Goal: Task Accomplishment & Management: Manage account settings

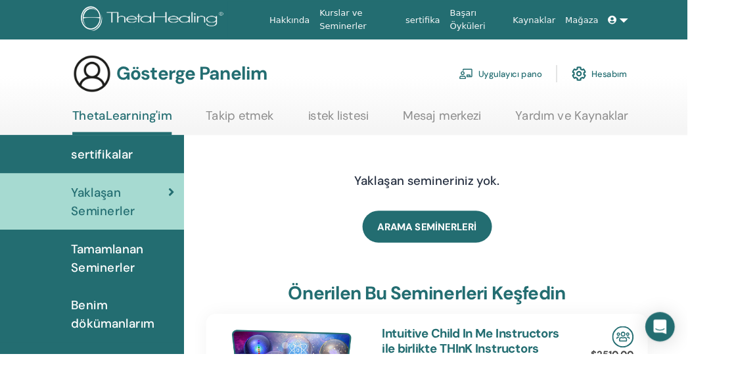
click at [133, 275] on span "Tamamlanan Seminerler" at bounding box center [131, 275] width 110 height 39
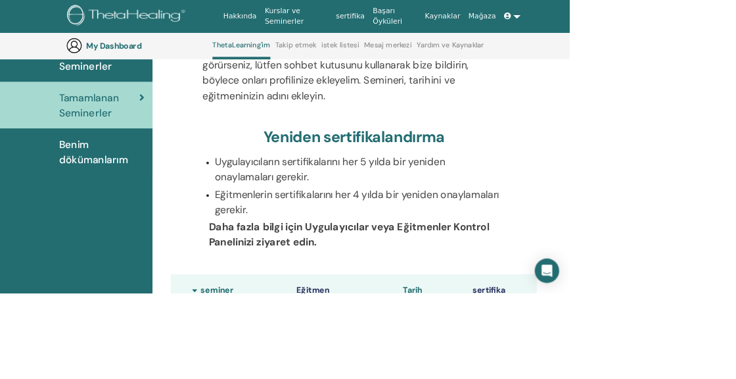
scroll to position [174, 0]
click at [110, 204] on span "Benim dökümanlarım" at bounding box center [131, 196] width 110 height 39
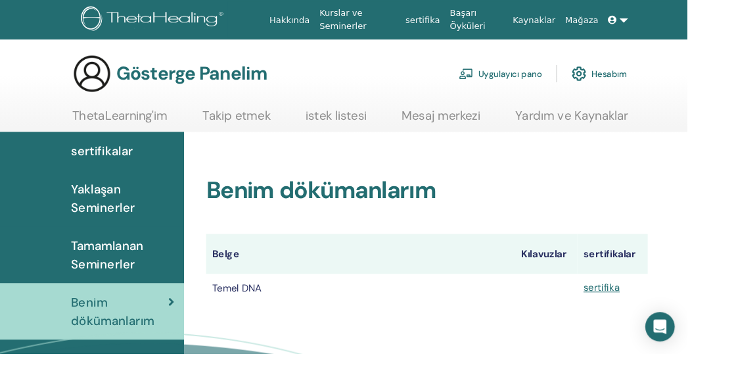
click at [656, 30] on link at bounding box center [663, 21] width 32 height 24
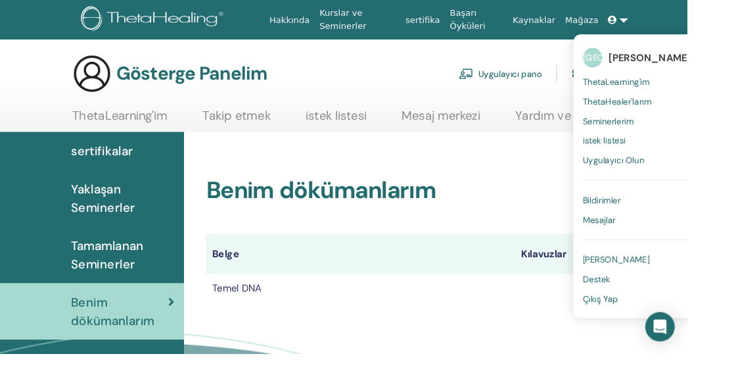
click at [684, 214] on link "Bildirimler 2" at bounding box center [687, 214] width 127 height 21
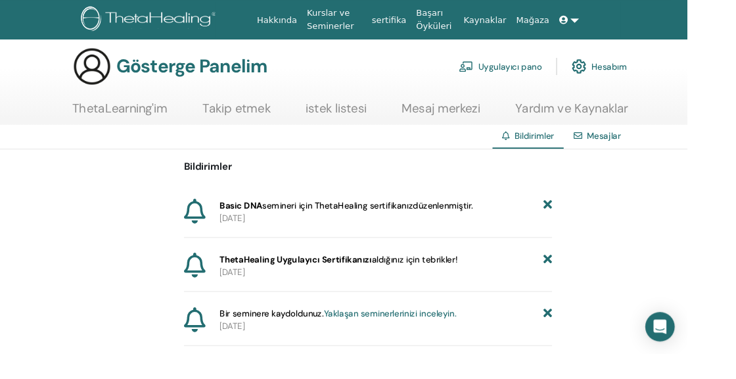
scroll to position [9, 0]
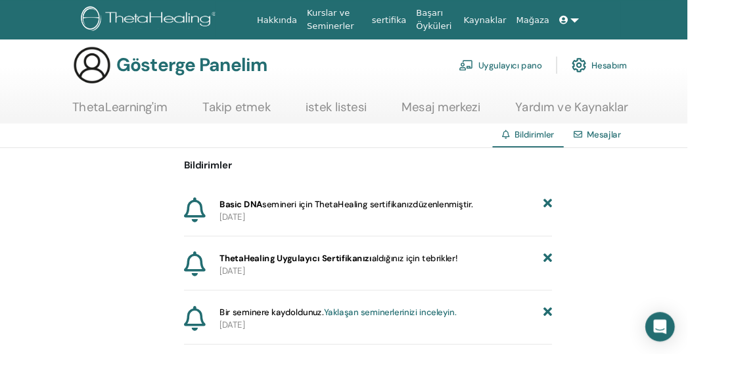
click at [652, 319] on div "Bildirimler Basic DNA semineri için ThetaHealing sertifikanız düzenlenmiştir. 2…" at bounding box center [394, 263] width 789 height 210
click at [116, 114] on font "ThetaLearning'im" at bounding box center [129, 114] width 102 height 17
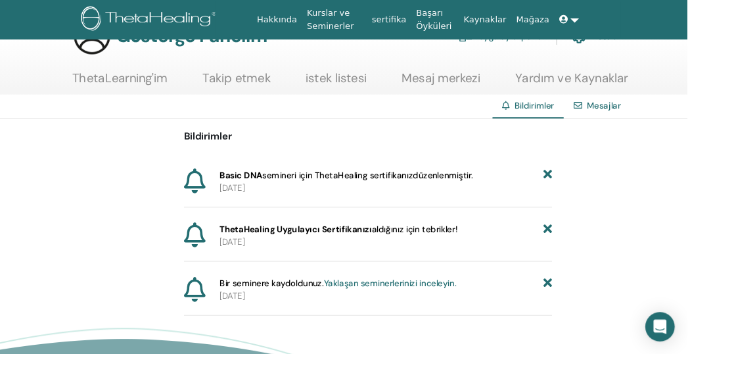
scroll to position [77, 0]
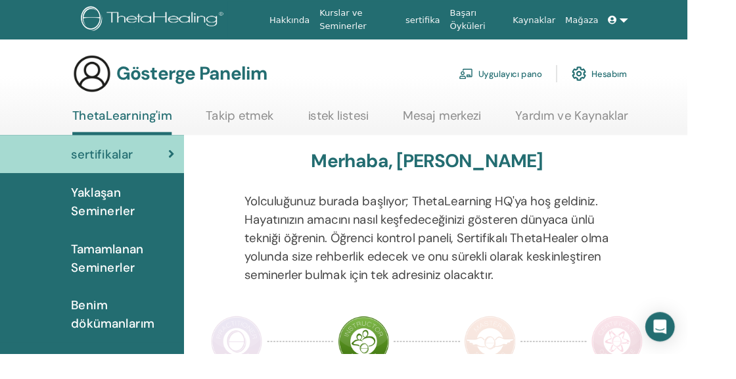
click at [143, 275] on span "Tamamlanan Seminerler" at bounding box center [131, 275] width 110 height 39
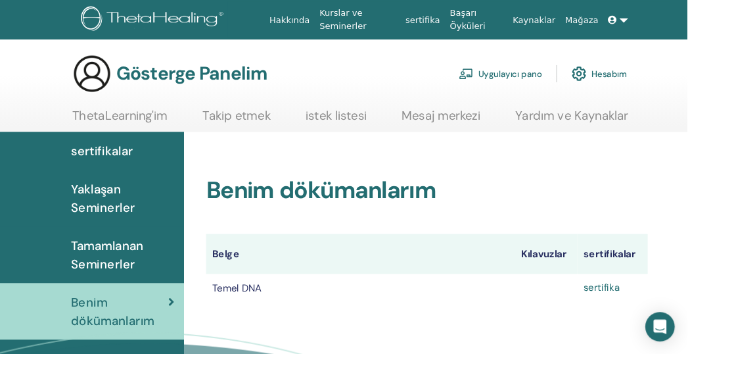
click at [653, 312] on font "sertifika" at bounding box center [644, 308] width 39 height 14
click at [668, 14] on link at bounding box center [663, 21] width 32 height 24
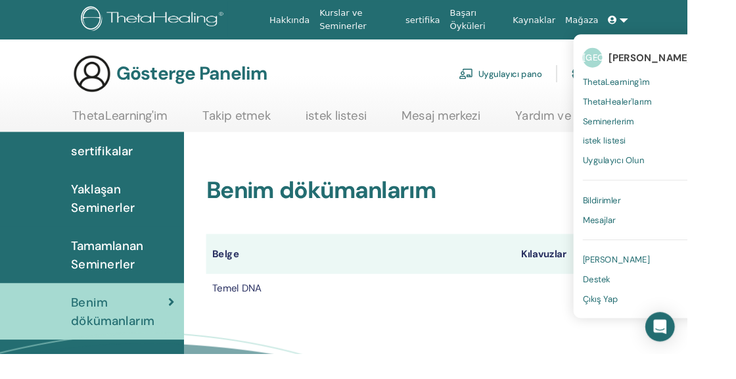
click at [438, 189] on font "Benim dökümanlarım" at bounding box center [344, 203] width 246 height 33
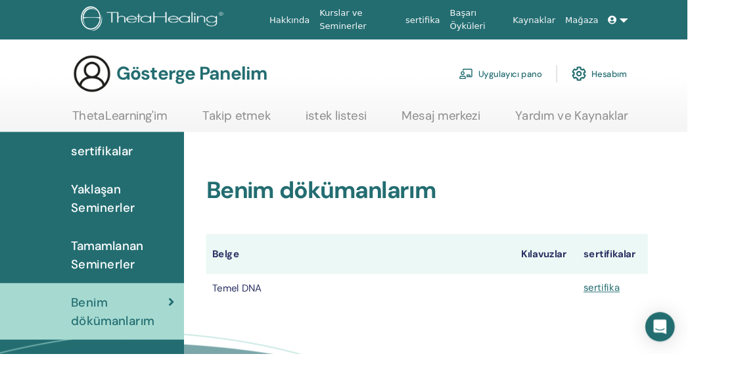
click at [670, 88] on div "Uygulayıcı pano Hesabım" at bounding box center [582, 78] width 180 height 29
click at [646, 80] on font "Hesabım" at bounding box center [653, 80] width 38 height 12
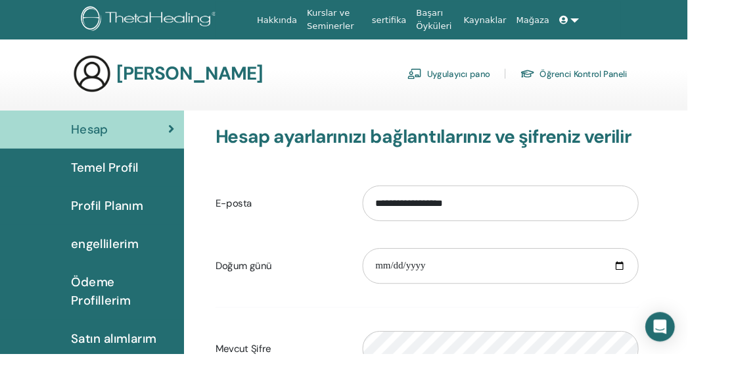
click at [130, 364] on font "Satın alımlarım" at bounding box center [121, 362] width 91 height 17
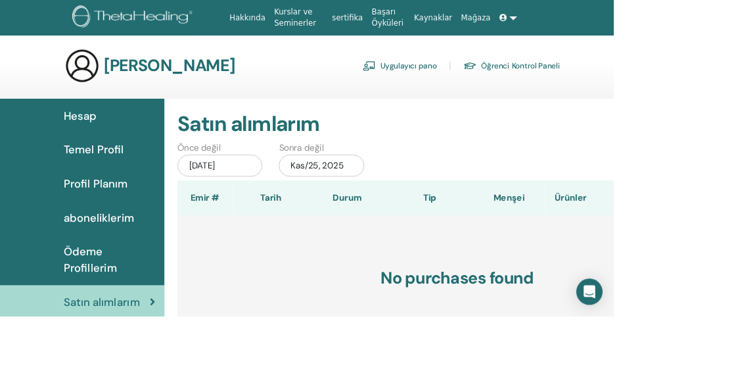
click at [143, 319] on span "Ödeme Profillerim" at bounding box center [131, 311] width 110 height 39
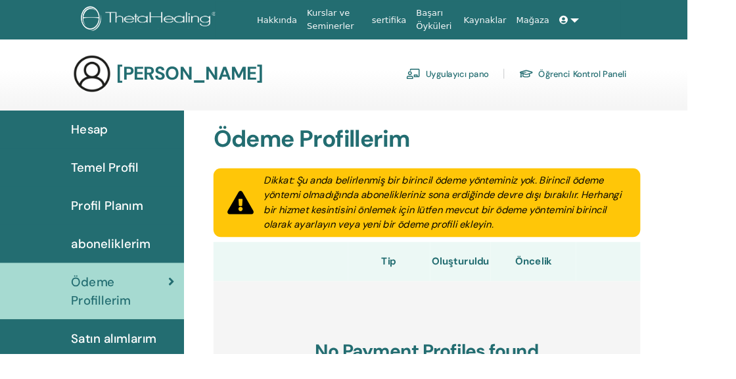
click at [618, 20] on link at bounding box center [610, 21] width 32 height 24
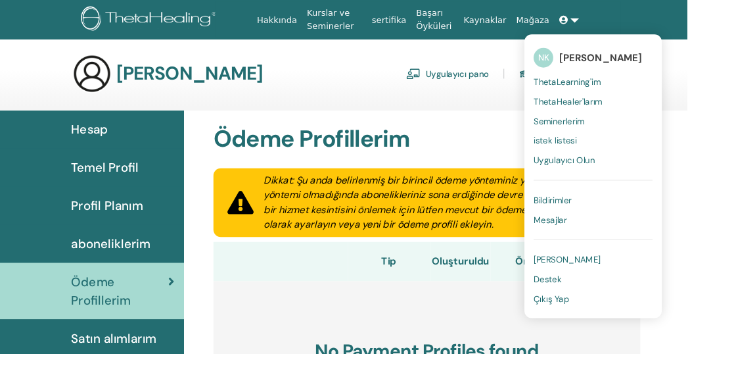
click at [601, 319] on span "Çıkış Yap" at bounding box center [591, 320] width 38 height 12
